Goal: Communication & Community: Answer question/provide support

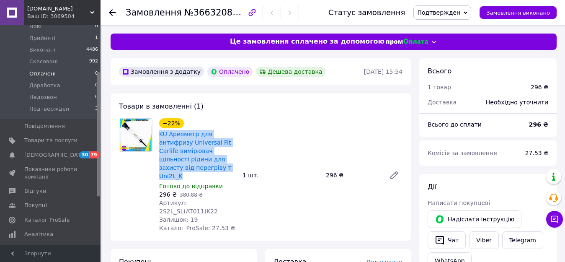
scroll to position [84, 0]
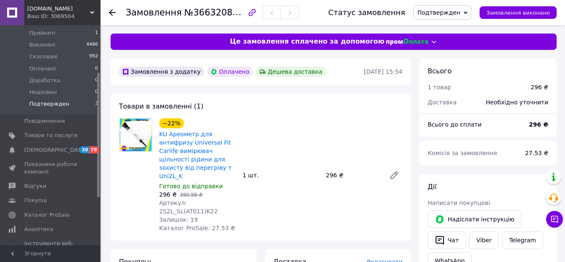
click at [58, 101] on li "Подтвержден 3" at bounding box center [51, 106] width 103 height 16
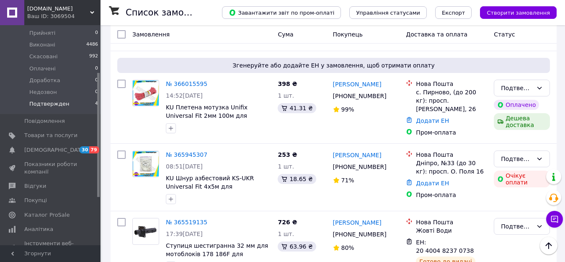
scroll to position [292, 0]
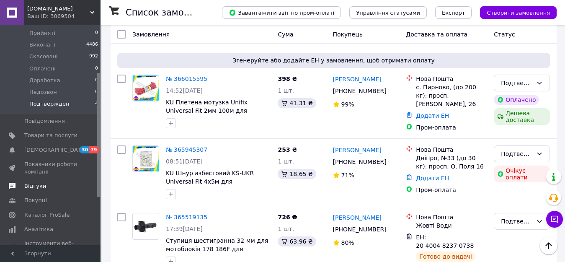
click at [39, 182] on span "Відгуки" at bounding box center [35, 186] width 22 height 8
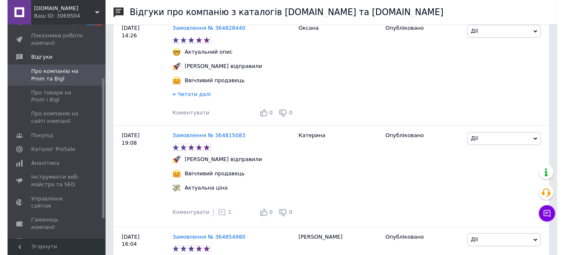
scroll to position [168, 0]
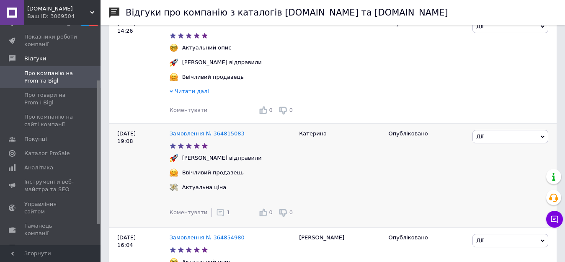
click at [220, 213] on div "1" at bounding box center [223, 212] width 14 height 8
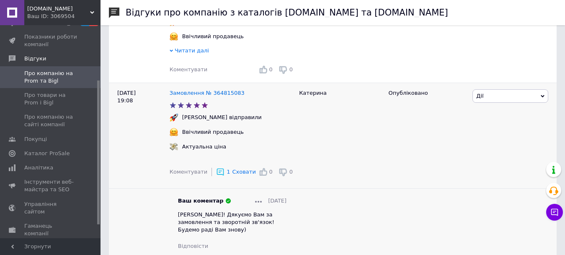
scroll to position [251, 0]
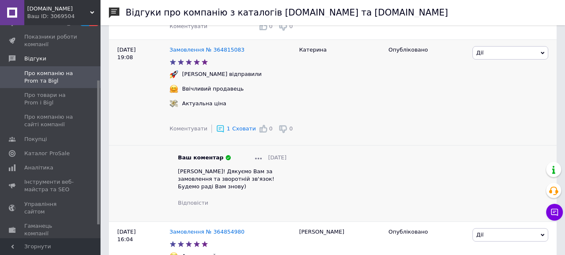
drag, startPoint x: 216, startPoint y: 192, endPoint x: 179, endPoint y: 177, distance: 40.6
click at [179, 177] on span "[PERSON_NAME]! Дякуємо Вам за замовлення та зворотній зв'язок! Будемо раді Вам …" at bounding box center [226, 178] width 96 height 21
copy span "[PERSON_NAME]! Дякуємо Вам за замовлення та зворотній зв'язок! Будемо раді Вам …"
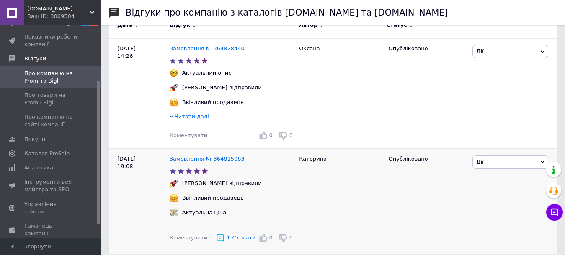
scroll to position [84, 0]
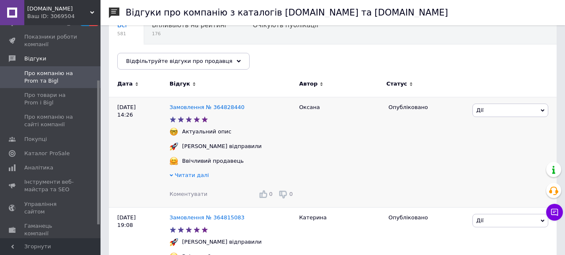
click at [184, 195] on span "Коментувати" at bounding box center [189, 194] width 38 height 6
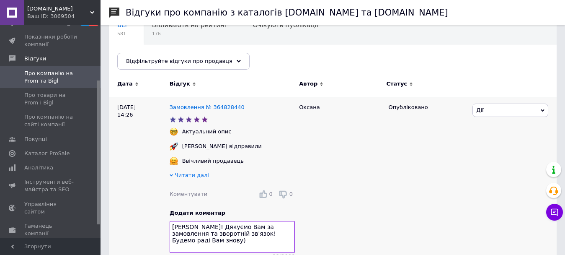
click at [214, 230] on textarea "[PERSON_NAME]! Дякуємо Вам за замовлення та зворотній зв'язок! Будемо раді Вам …" at bounding box center [232, 237] width 125 height 32
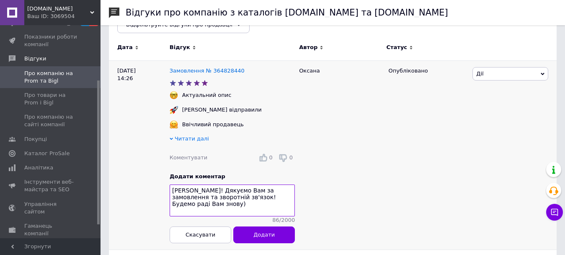
scroll to position [126, 0]
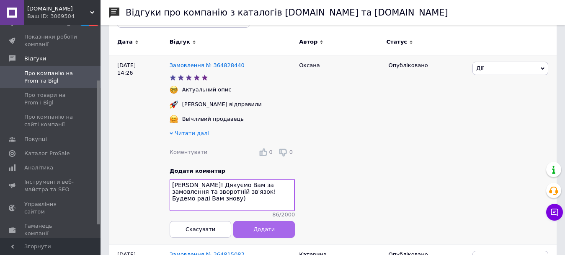
type textarea "[PERSON_NAME]! Дякуємо Вам за замовлення та зворотній зв'язок! Будемо раді Вам …"
click at [269, 232] on span "Додати" at bounding box center [263, 229] width 21 height 6
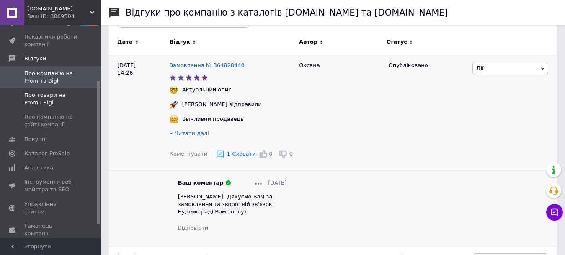
click at [47, 95] on span "Про товари на Prom і Bigl" at bounding box center [50, 98] width 53 height 15
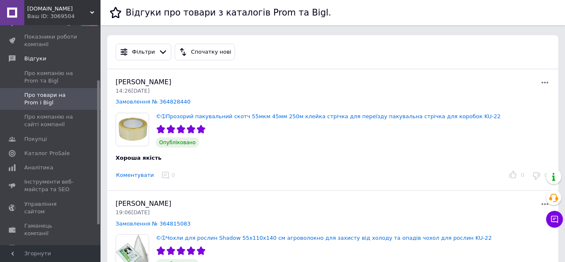
click at [137, 174] on button "Коментувати" at bounding box center [135, 175] width 39 height 9
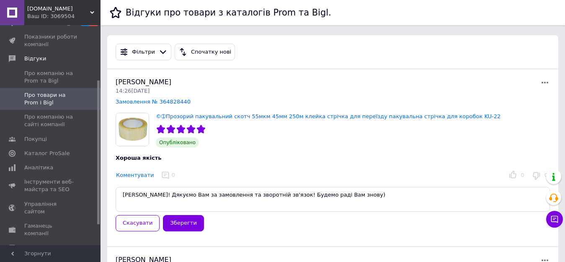
click at [166, 195] on textarea "[PERSON_NAME]! Дякуємо Вам за замовлення та зворотній зв'язок! Будемо раді Вам …" at bounding box center [333, 199] width 434 height 25
type textarea "[PERSON_NAME]! Дякуємо Вам за замовлення та зворотній зв'язок! Будемо раді Вам …"
click at [177, 222] on button "Зберегти" at bounding box center [183, 223] width 41 height 16
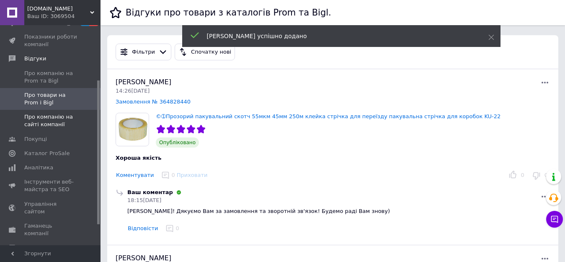
click at [40, 118] on span "Про компанію на сайті компанії" at bounding box center [50, 120] width 53 height 15
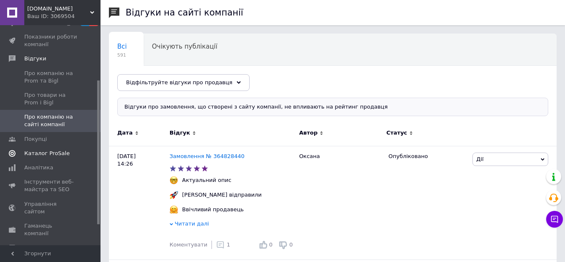
click at [31, 151] on span "Каталог ProSale" at bounding box center [46, 153] width 45 height 8
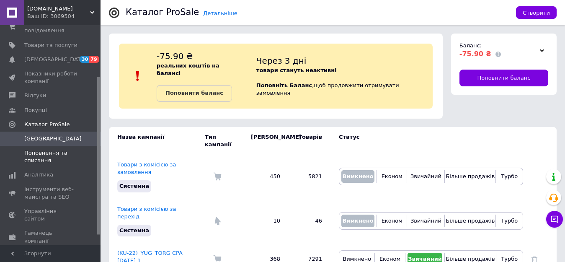
scroll to position [42, 0]
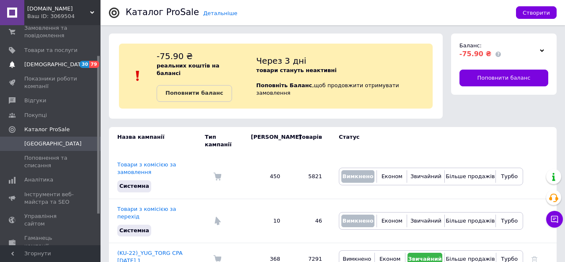
click at [34, 64] on span "[DEMOGRAPHIC_DATA]" at bounding box center [55, 65] width 62 height 8
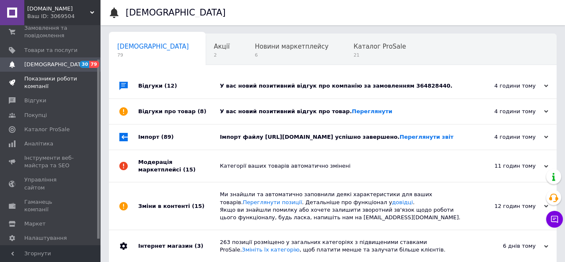
click at [38, 86] on span "Показники роботи компанії" at bounding box center [50, 82] width 53 height 15
